Goal: Find specific page/section: Find specific page/section

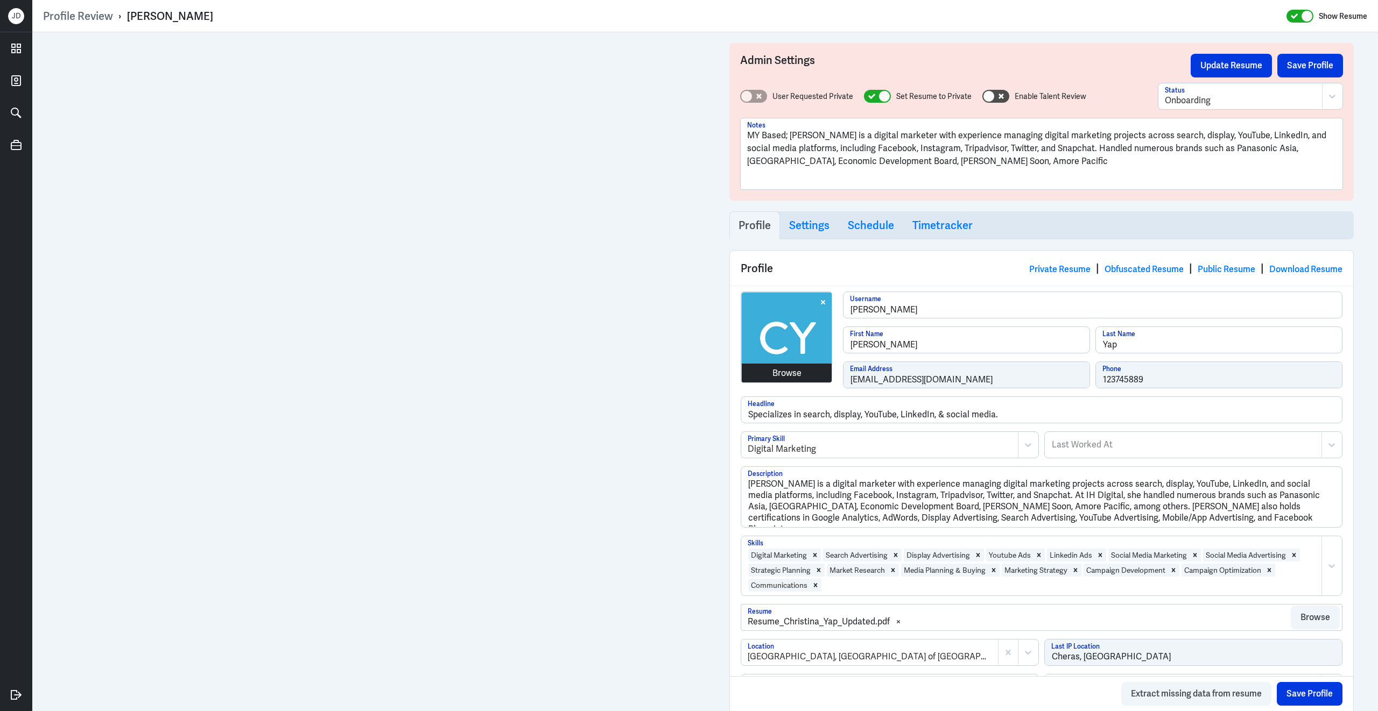
click at [788, 377] on div "Browse [PERSON_NAME] Username [PERSON_NAME] First Name [PERSON_NAME] Last Name …" at bounding box center [1042, 344] width 602 height 105
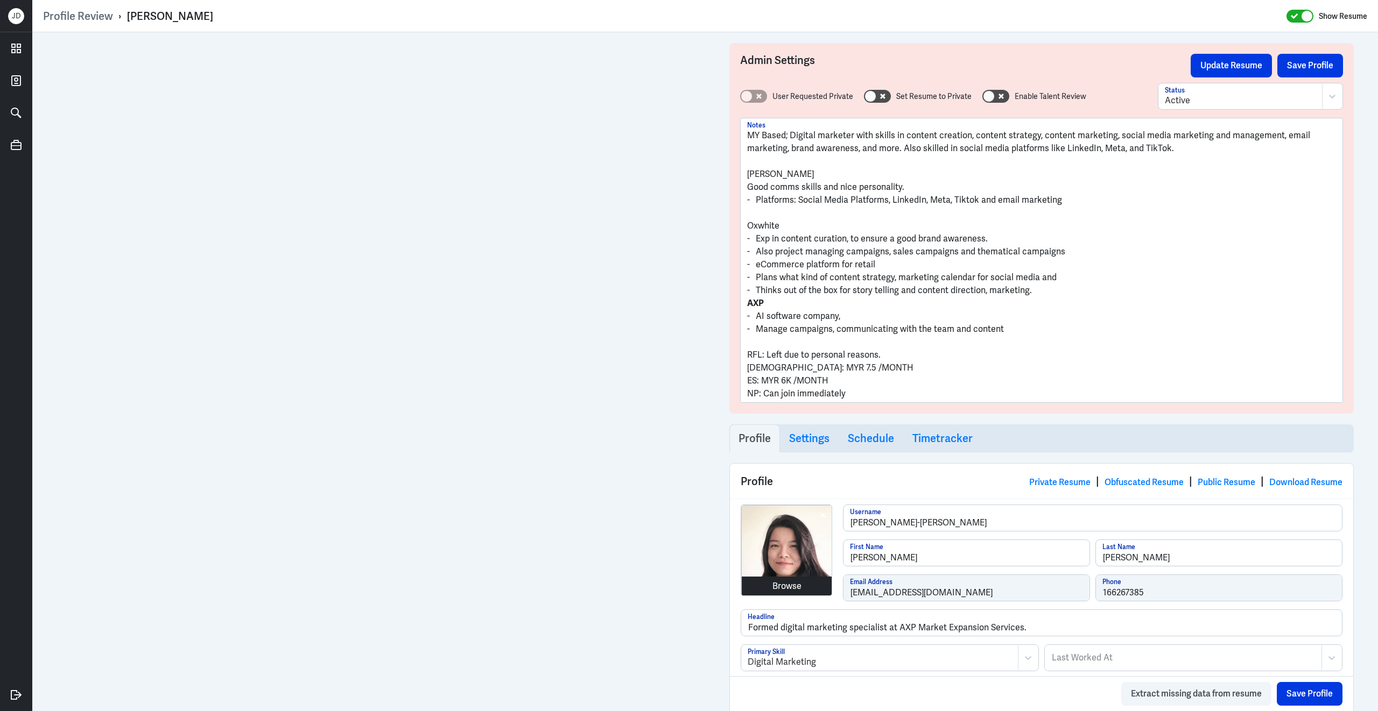
click at [793, 588] on div "Browse cheng-shu-ann Username Shu Ann First Name Cheng Last Name shuann93@gmail…" at bounding box center [1042, 557] width 602 height 105
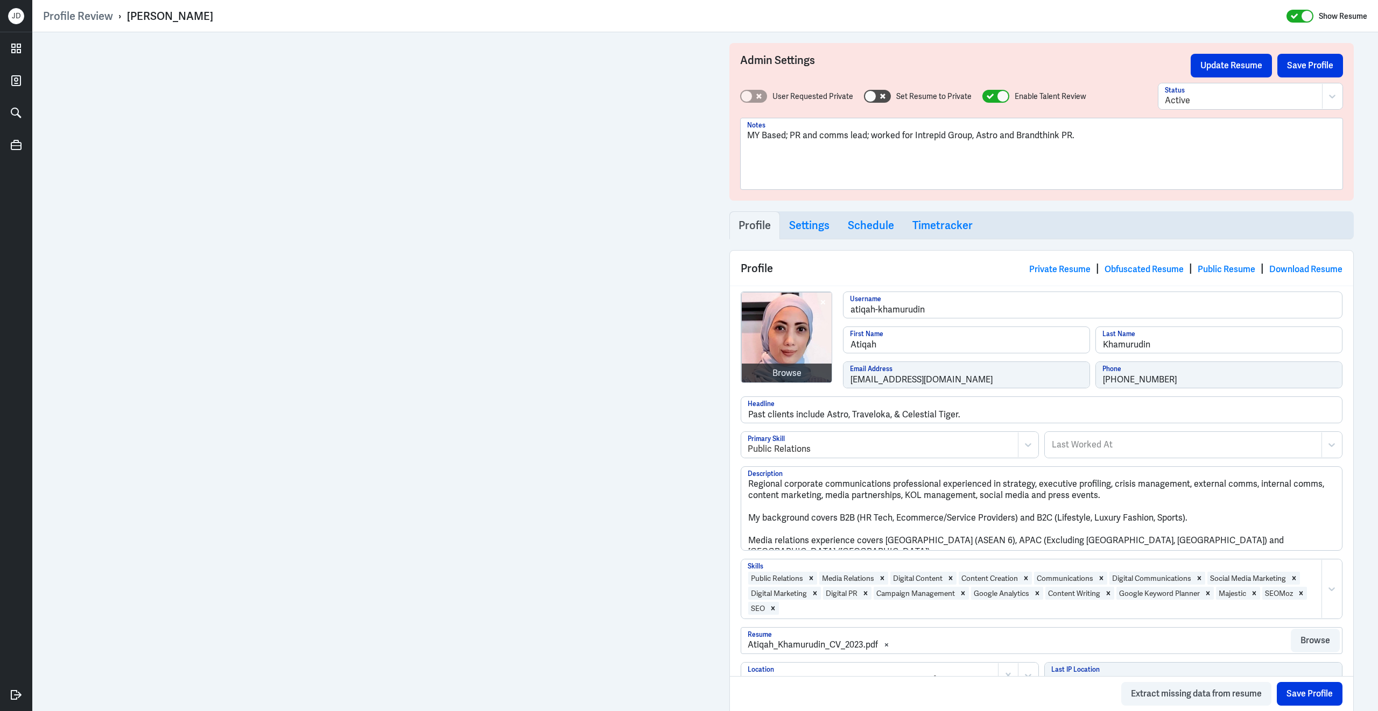
click at [839, 380] on div "Browse atiqah-khamurudin Username Atiqah First Name Khamurudin Last Name atiqah…" at bounding box center [1042, 344] width 602 height 105
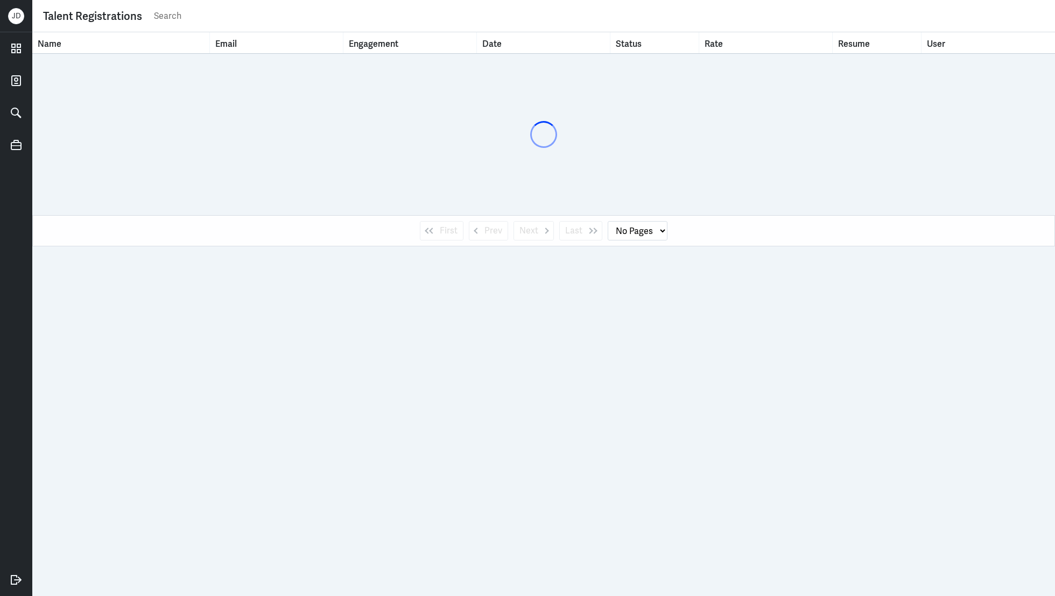
select select "1"
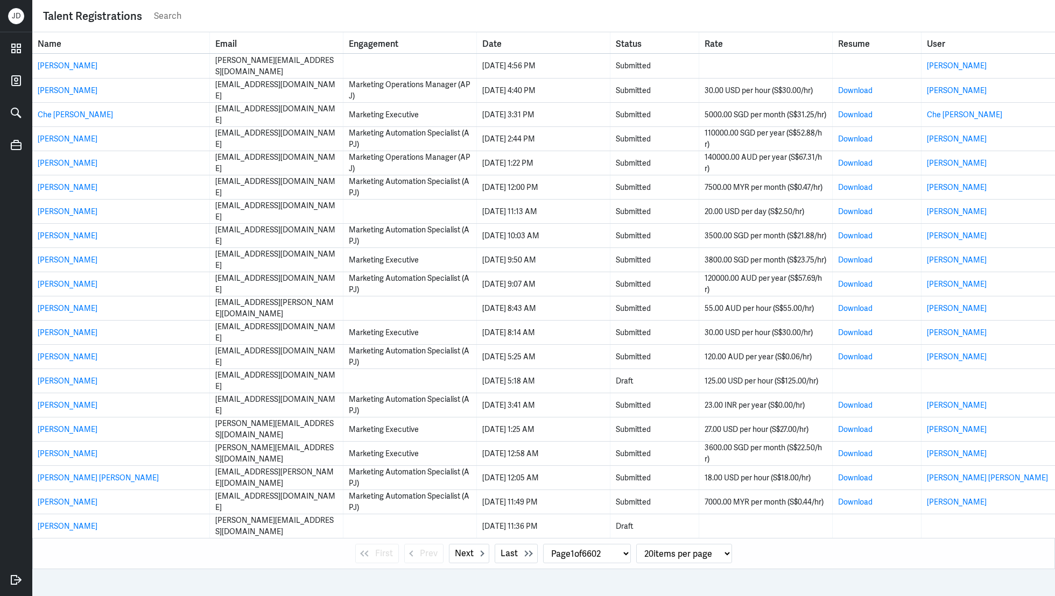
click at [195, 24] on div "Talent Registrations" at bounding box center [543, 15] width 1001 height 21
click at [195, 16] on input "text" at bounding box center [598, 16] width 891 height 16
type input "luis alfonso"
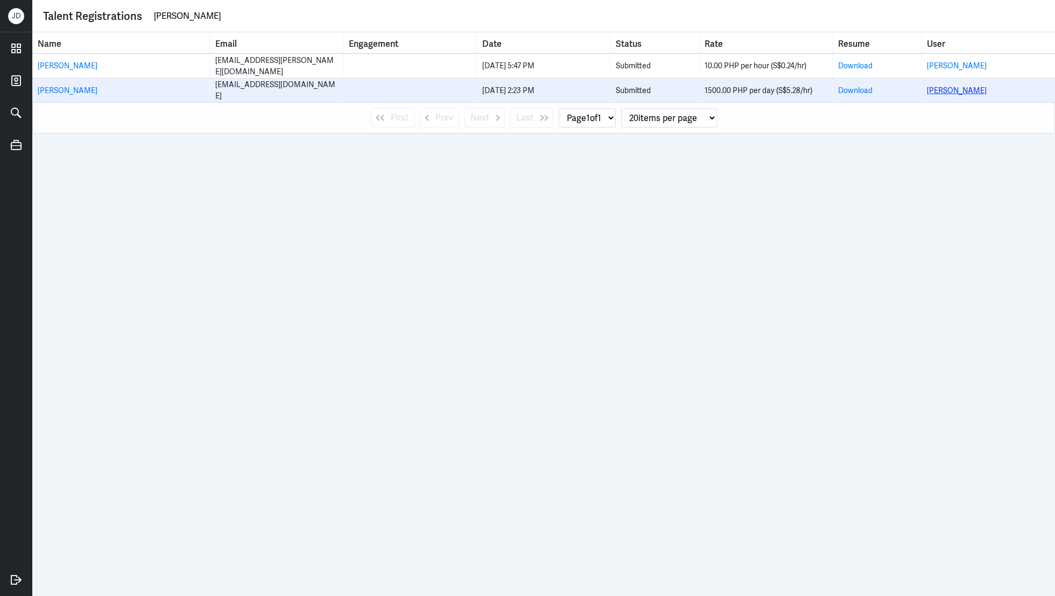
click at [971, 90] on link "[PERSON_NAME]" at bounding box center [957, 91] width 60 height 10
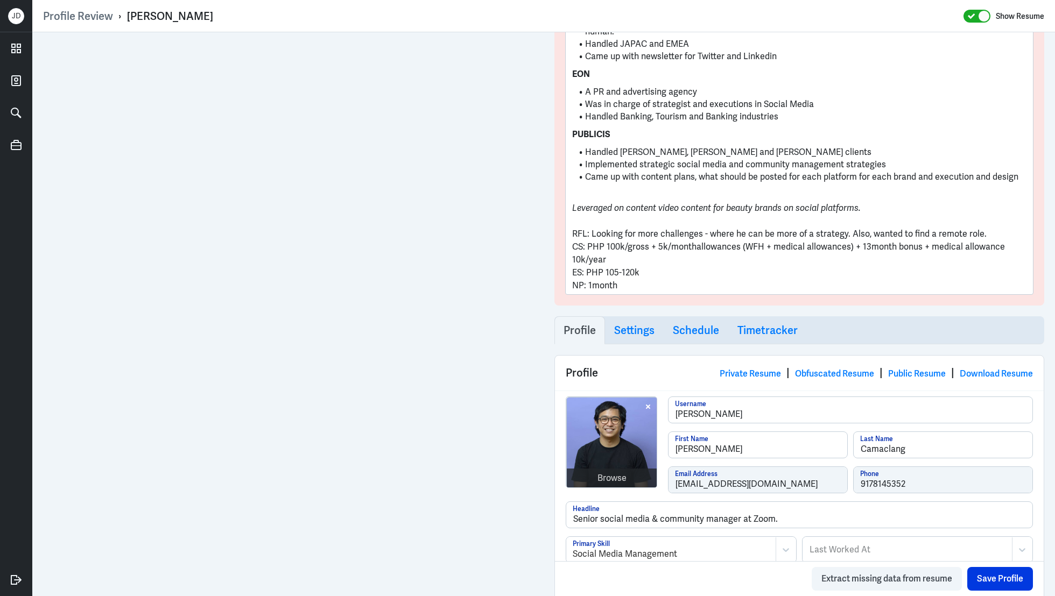
scroll to position [341, 0]
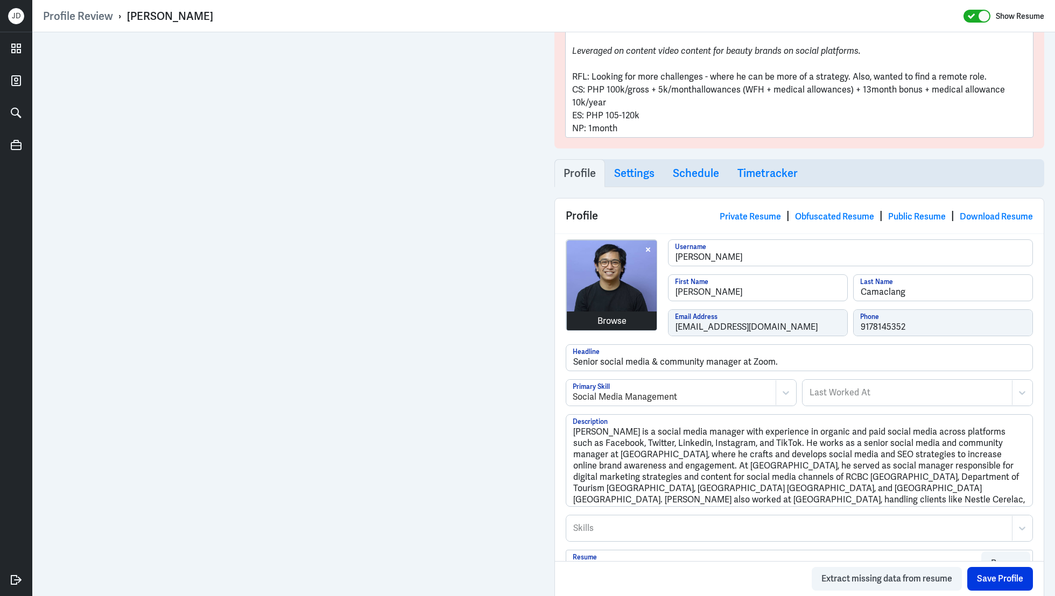
click at [602, 318] on div "Browse luis-alfonso-camaclang Username Luis Alfonso First Name Camaclang Last N…" at bounding box center [799, 291] width 467 height 105
